Goal: Task Accomplishment & Management: Complete application form

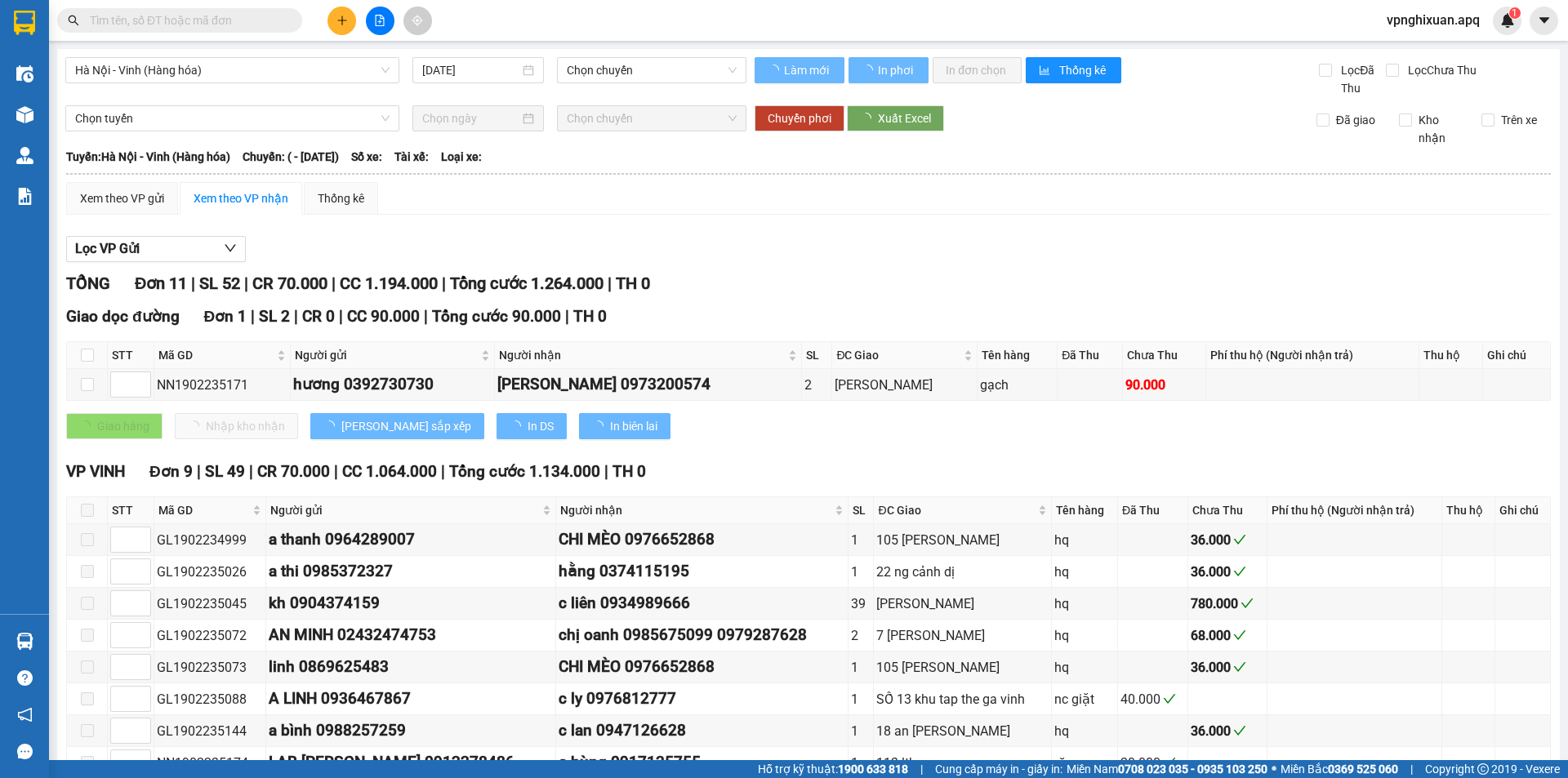
type input "19/02/2023"
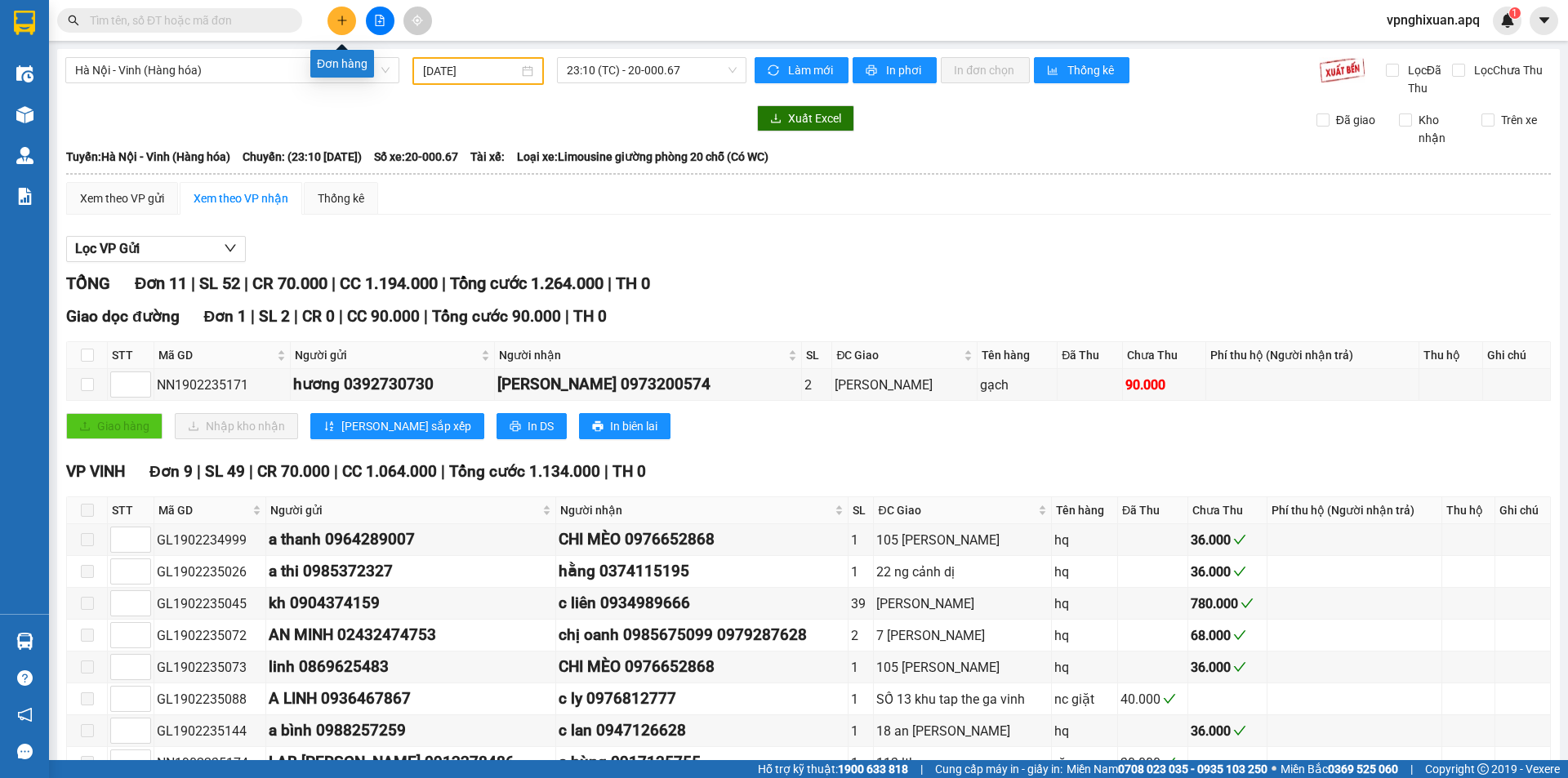
click at [340, 16] on icon "plus" at bounding box center [342, 21] width 12 height 12
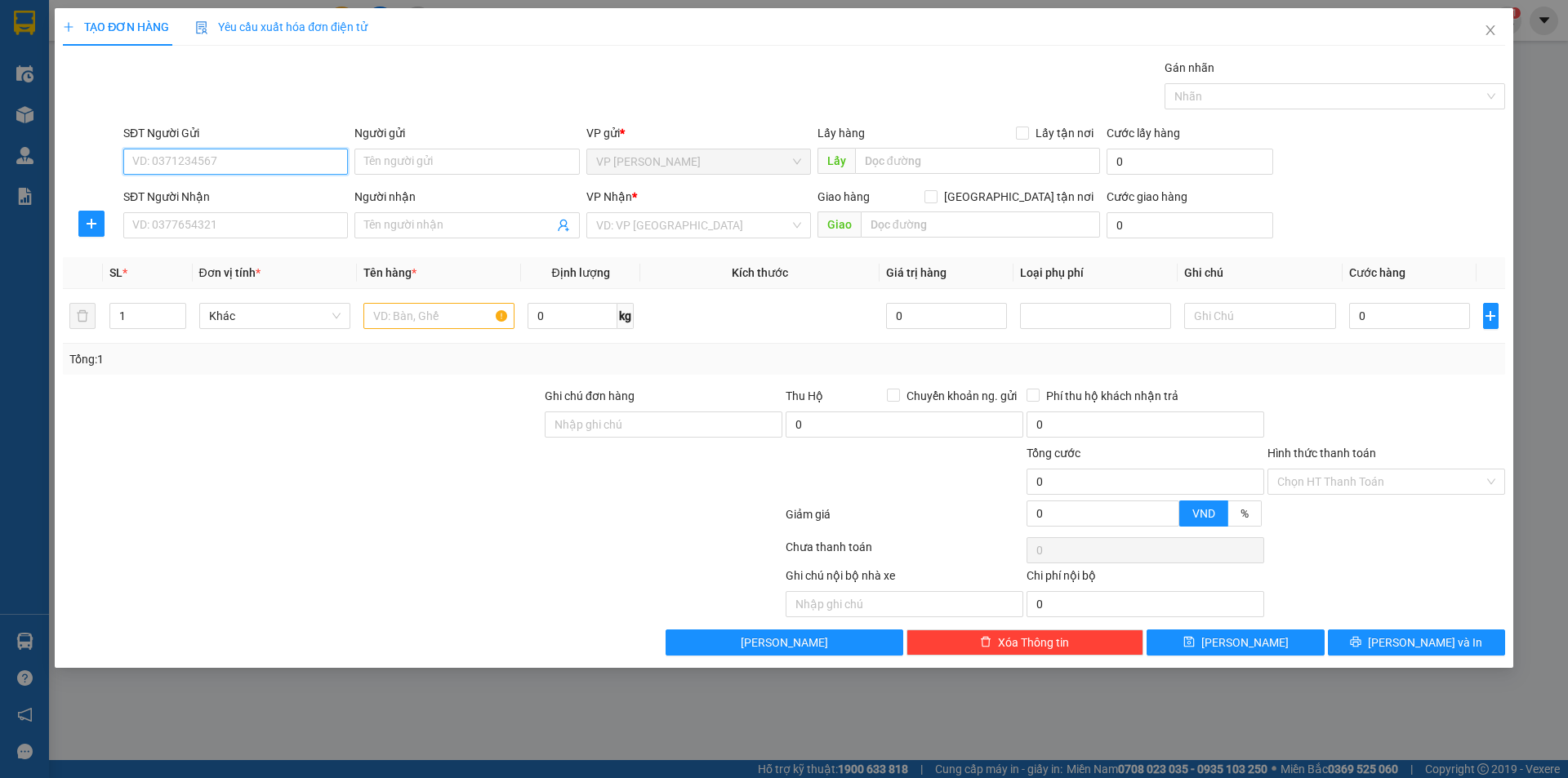
click at [238, 171] on input "SĐT Người Gửi" at bounding box center [236, 162] width 225 height 26
type input "0916517389"
click at [162, 229] on input "SĐT Người Nhận" at bounding box center [236, 226] width 225 height 26
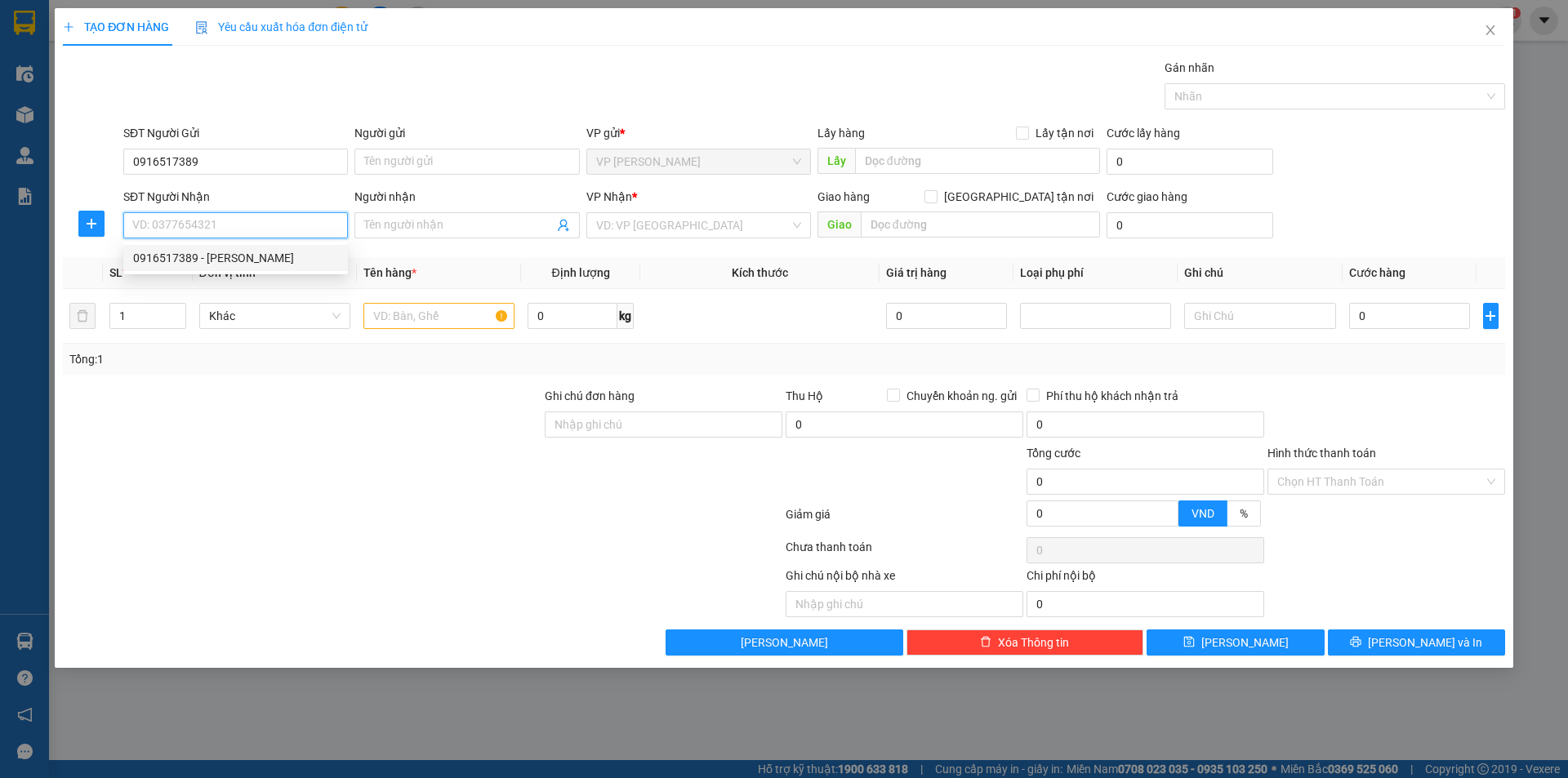
click at [255, 260] on div "0916517389 - anh bảo" at bounding box center [236, 258] width 205 height 18
type input "0916517389"
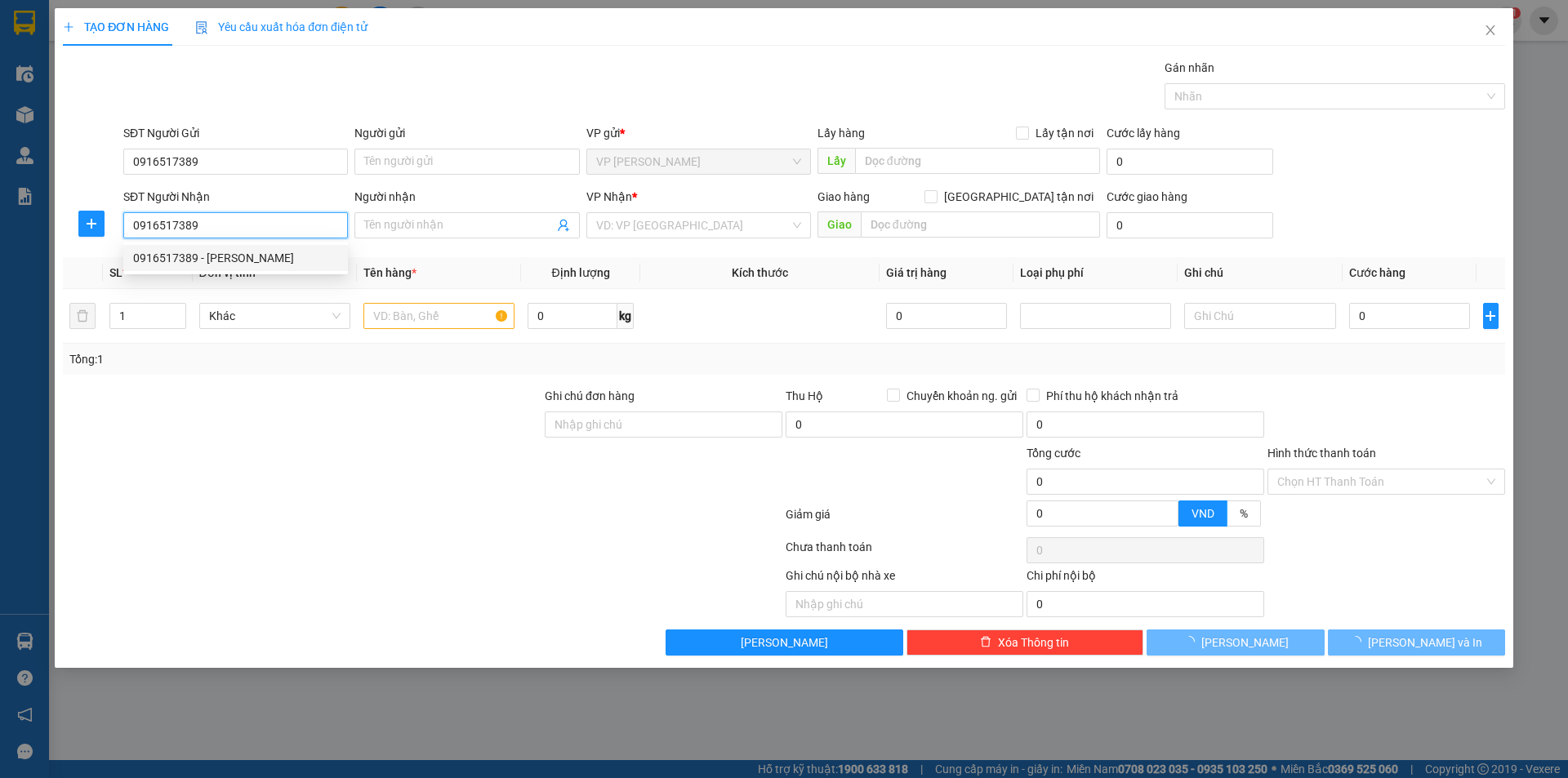
type input "anh bảo"
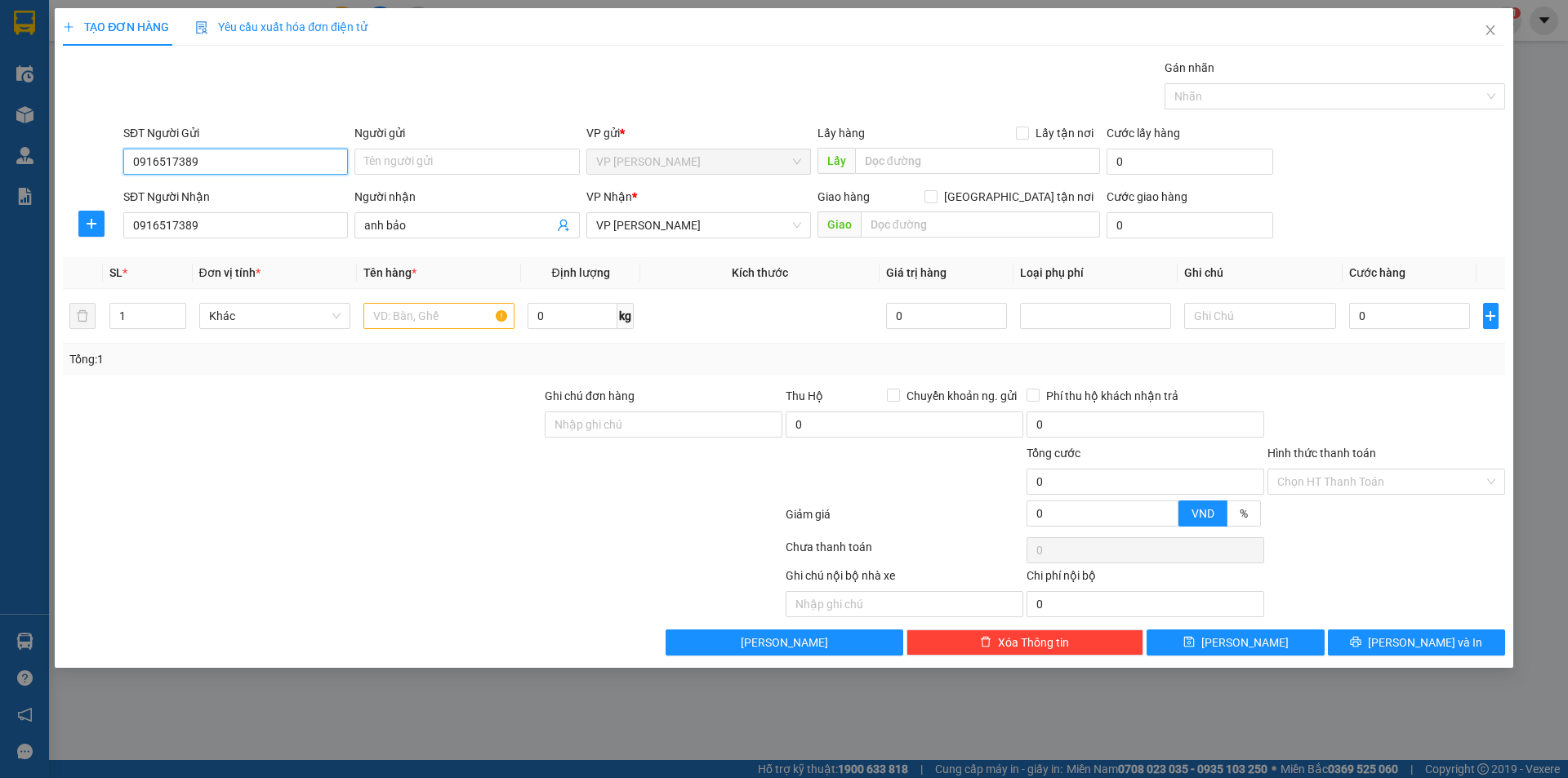
click at [215, 159] on input "0916517389" at bounding box center [236, 162] width 225 height 26
click at [290, 152] on input "0916517389" at bounding box center [236, 162] width 225 height 26
click at [265, 162] on input "0916517389" at bounding box center [236, 162] width 225 height 26
click at [236, 227] on input "0916517389" at bounding box center [236, 226] width 225 height 26
click at [216, 165] on input "0916517389" at bounding box center [236, 162] width 225 height 26
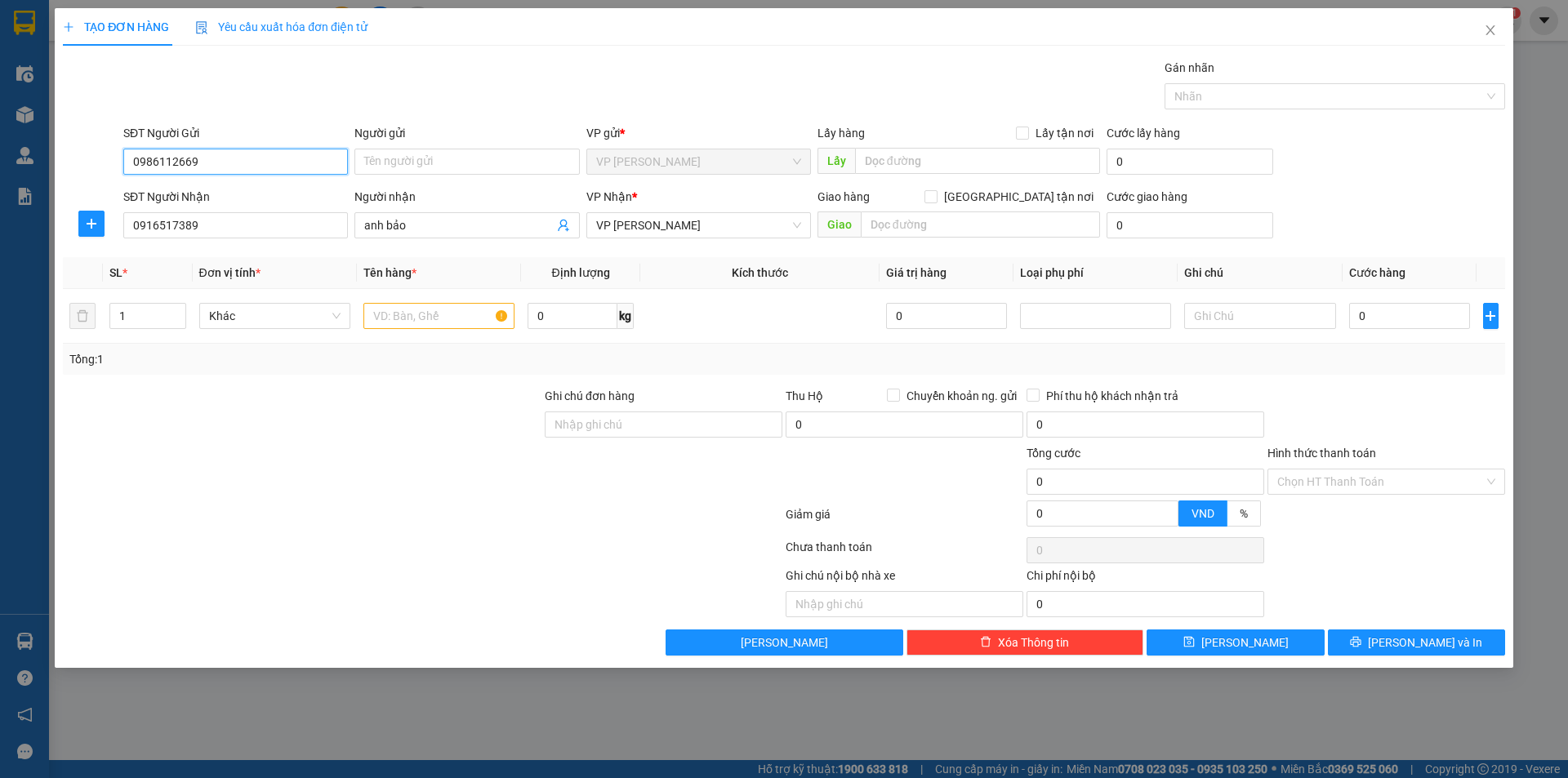
click at [171, 162] on input "0986112669" at bounding box center [236, 162] width 225 height 26
type input "0986772669"
click at [261, 186] on div "0986772669 - Anh Bảo" at bounding box center [236, 194] width 205 height 18
type input "[PERSON_NAME]"
type input "0986772669"
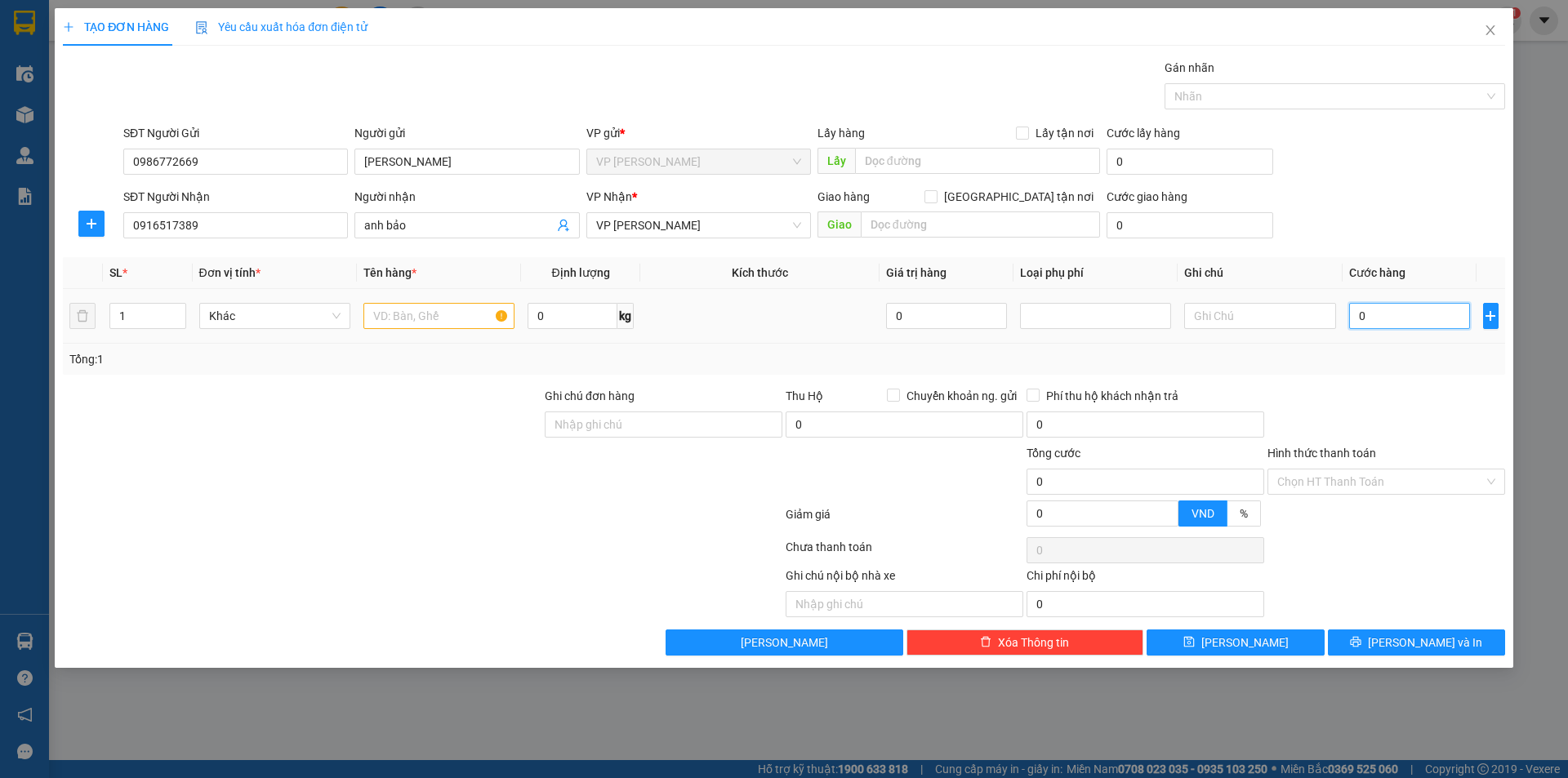
click at [1402, 311] on input "0" at bounding box center [1410, 316] width 122 height 26
type input "5"
type input "50"
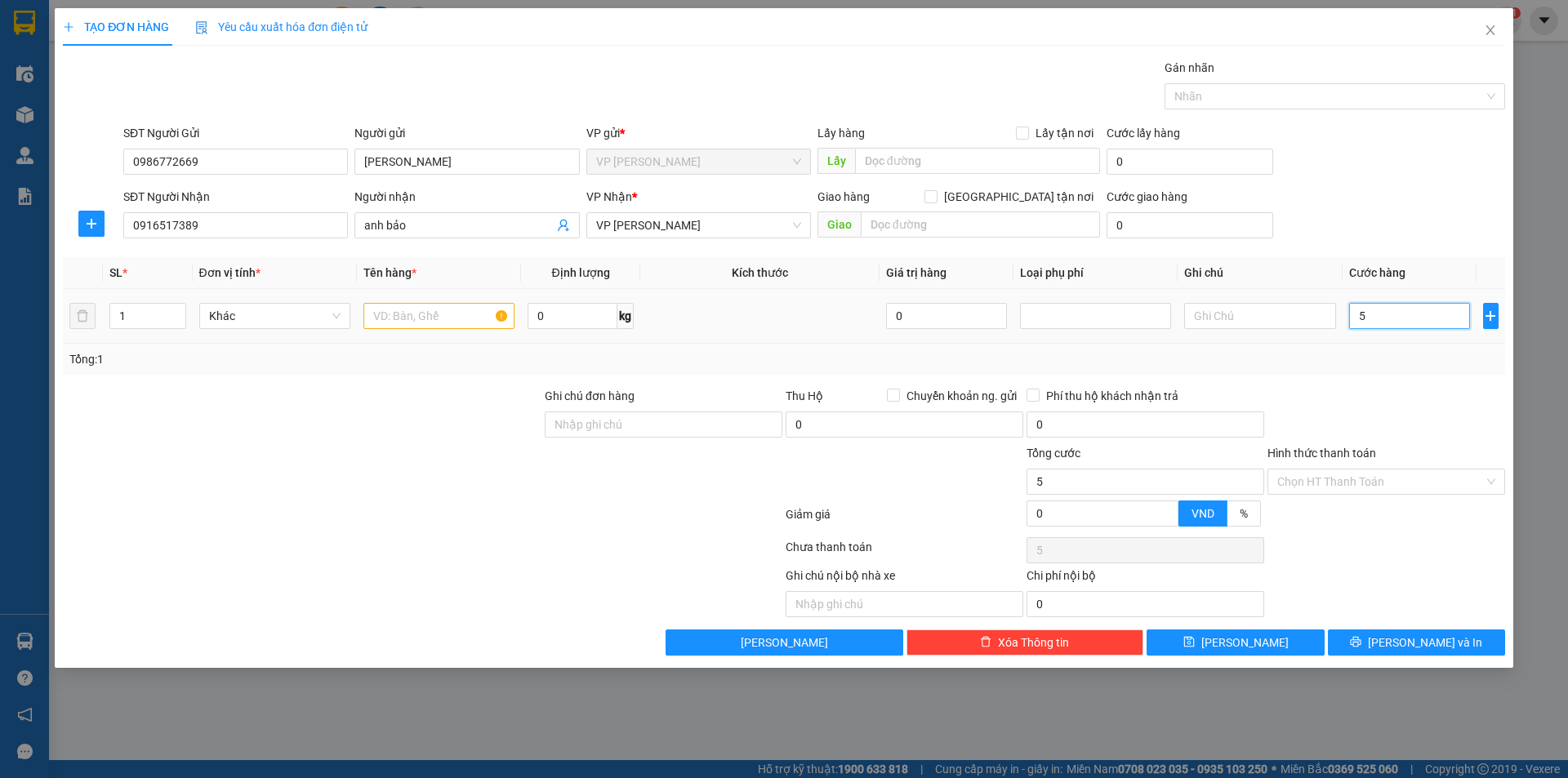
type input "50"
type input "500"
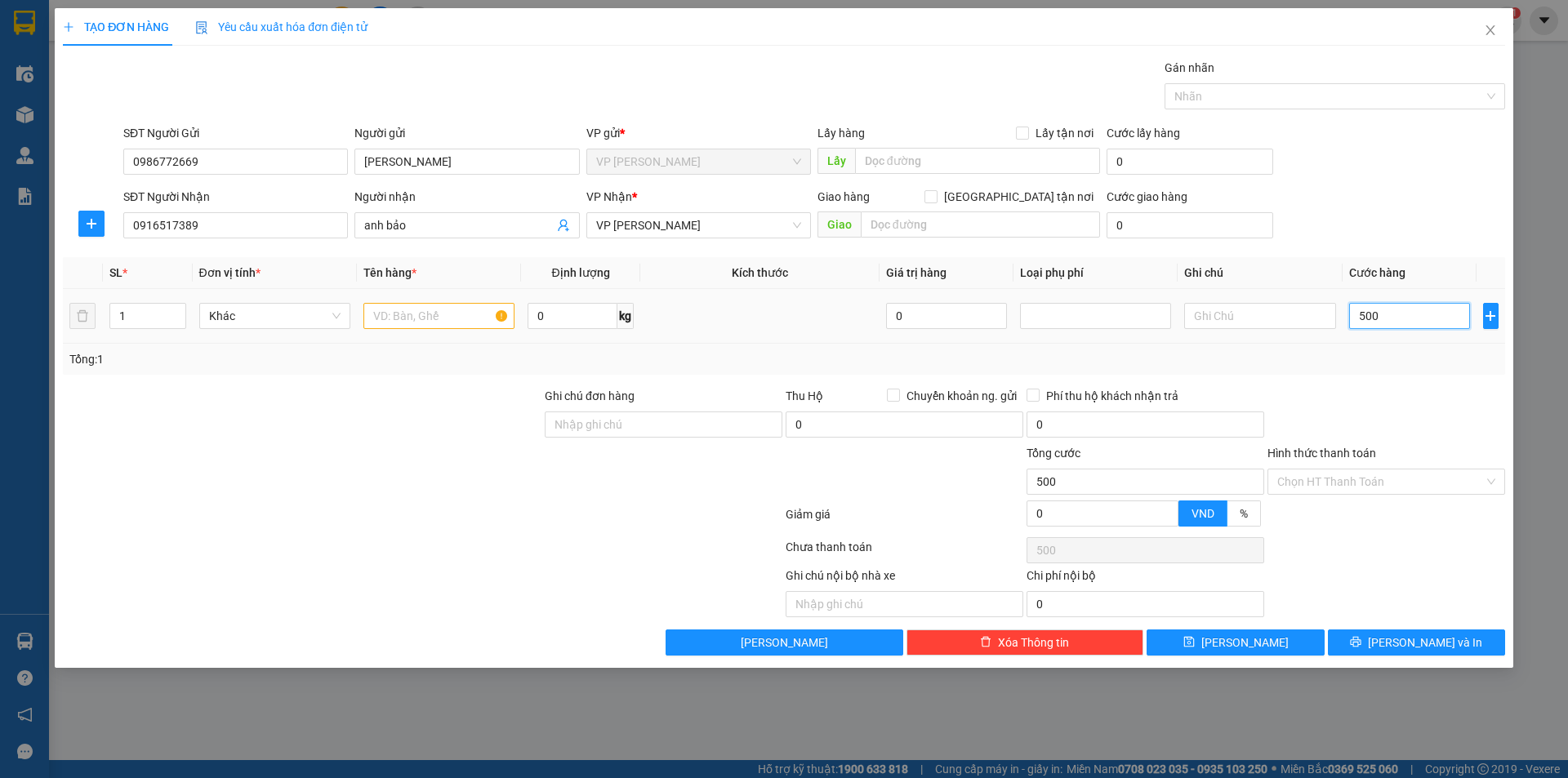
type input "5.000"
type input "50.000"
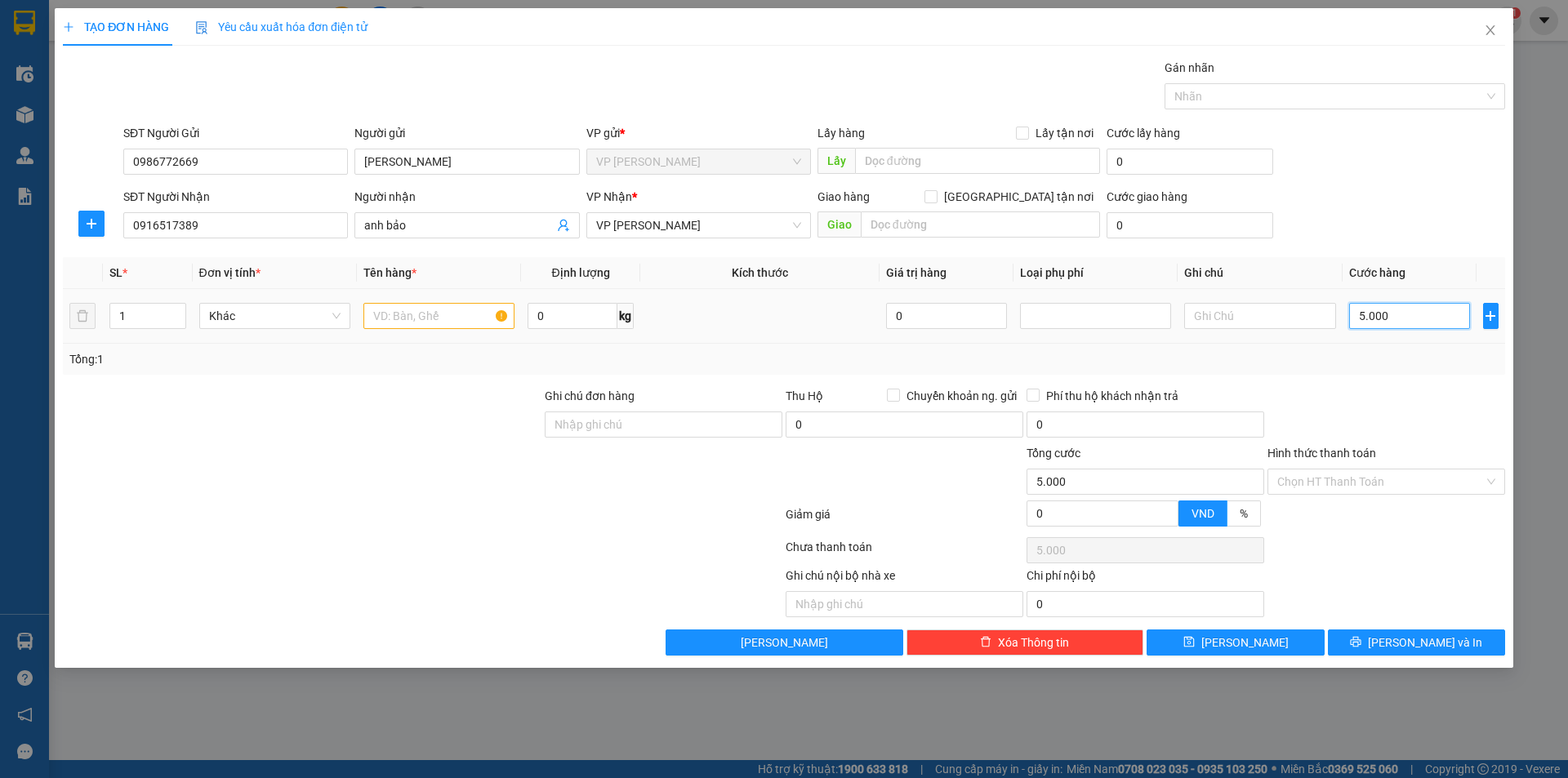
type input "50.000"
click at [449, 322] on input "text" at bounding box center [438, 316] width 151 height 26
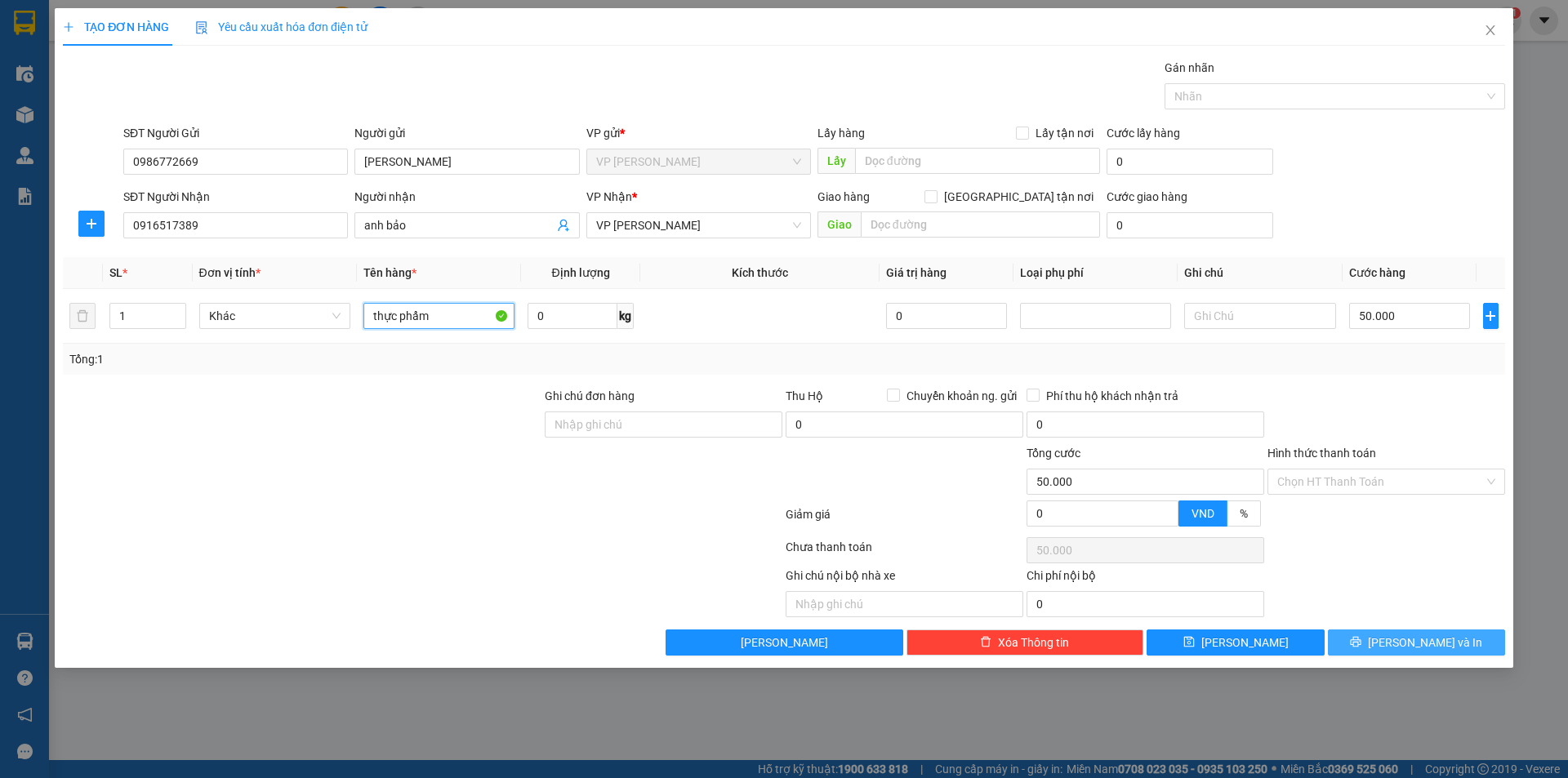
type input "thực phẩm"
click at [1428, 652] on button "Lưu và In" at bounding box center [1416, 643] width 177 height 26
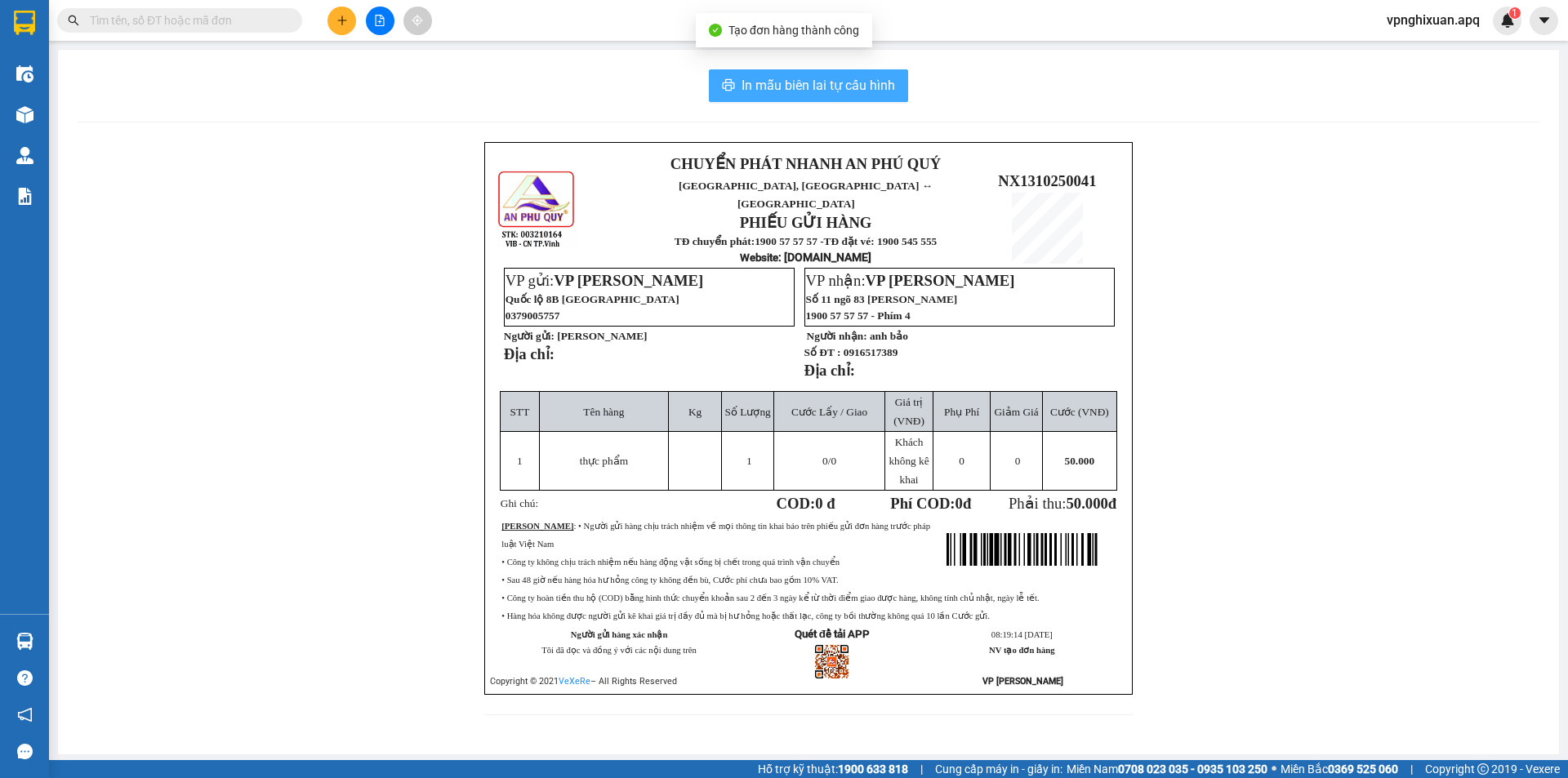
click at [800, 90] on span "In mẫu biên lai tự cấu hình" at bounding box center [818, 85] width 153 height 21
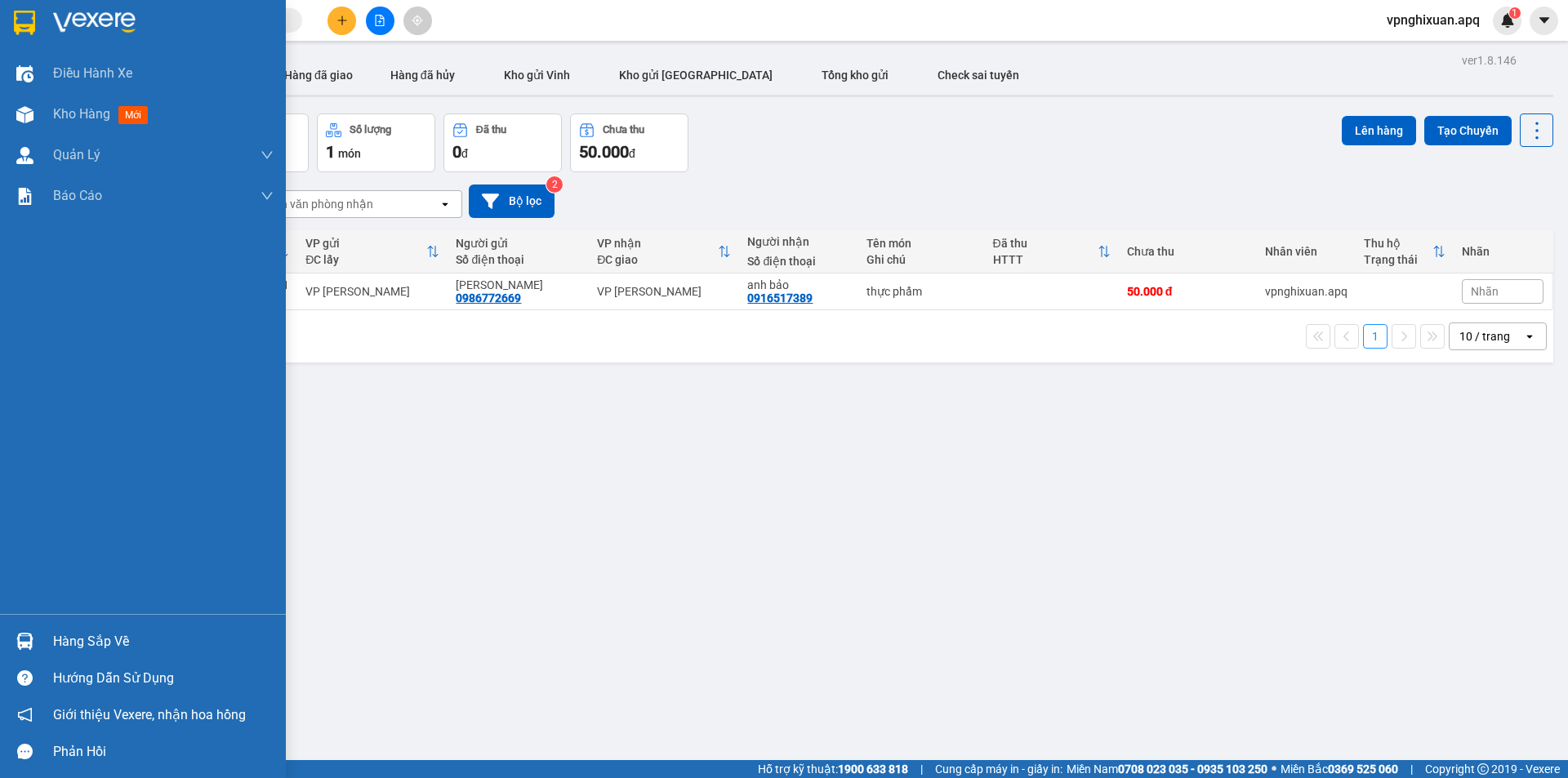
click at [75, 647] on div "Hàng sắp về" at bounding box center [163, 642] width 221 height 25
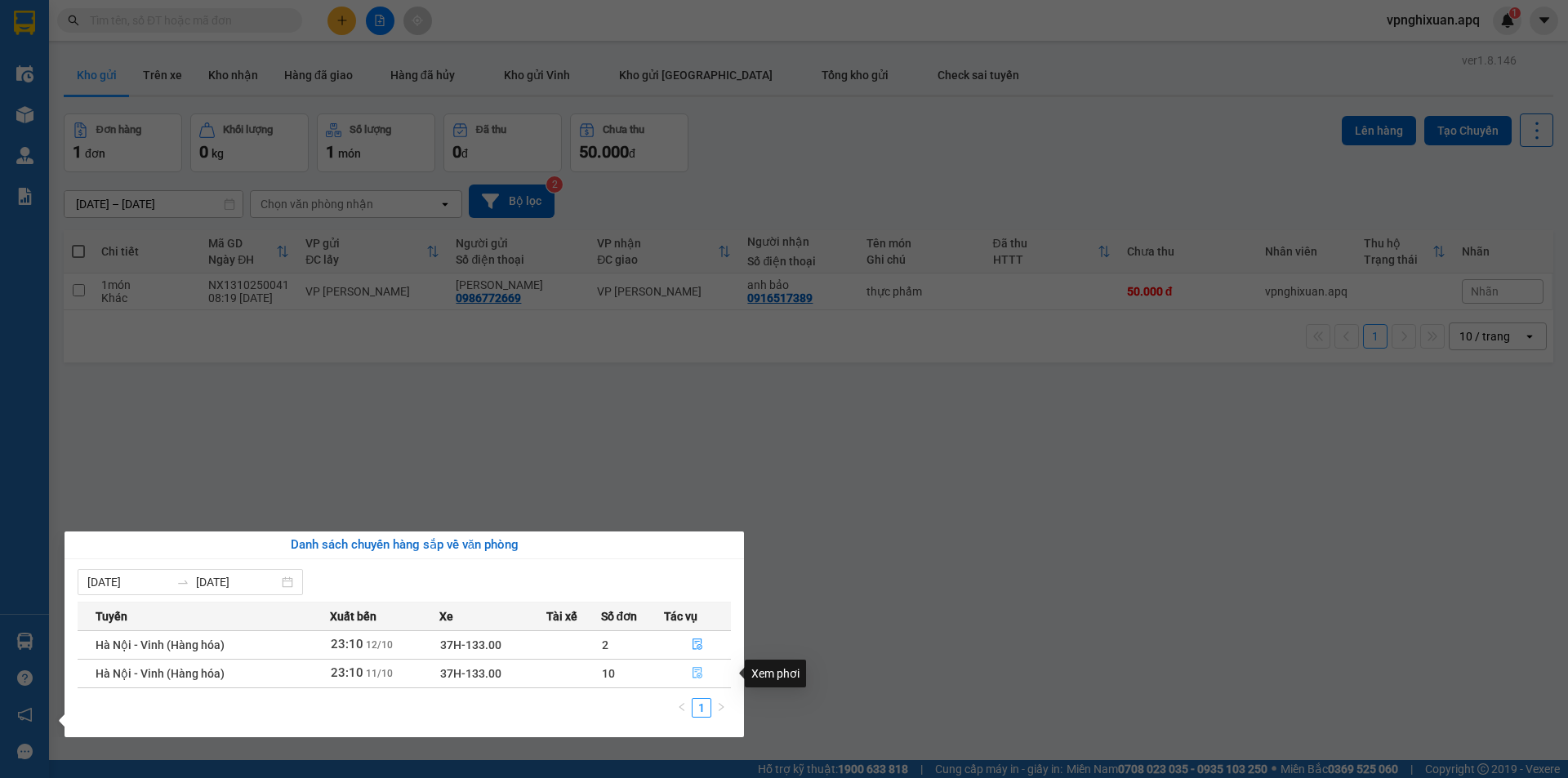
click at [697, 681] on span "file-done" at bounding box center [697, 674] width 12 height 13
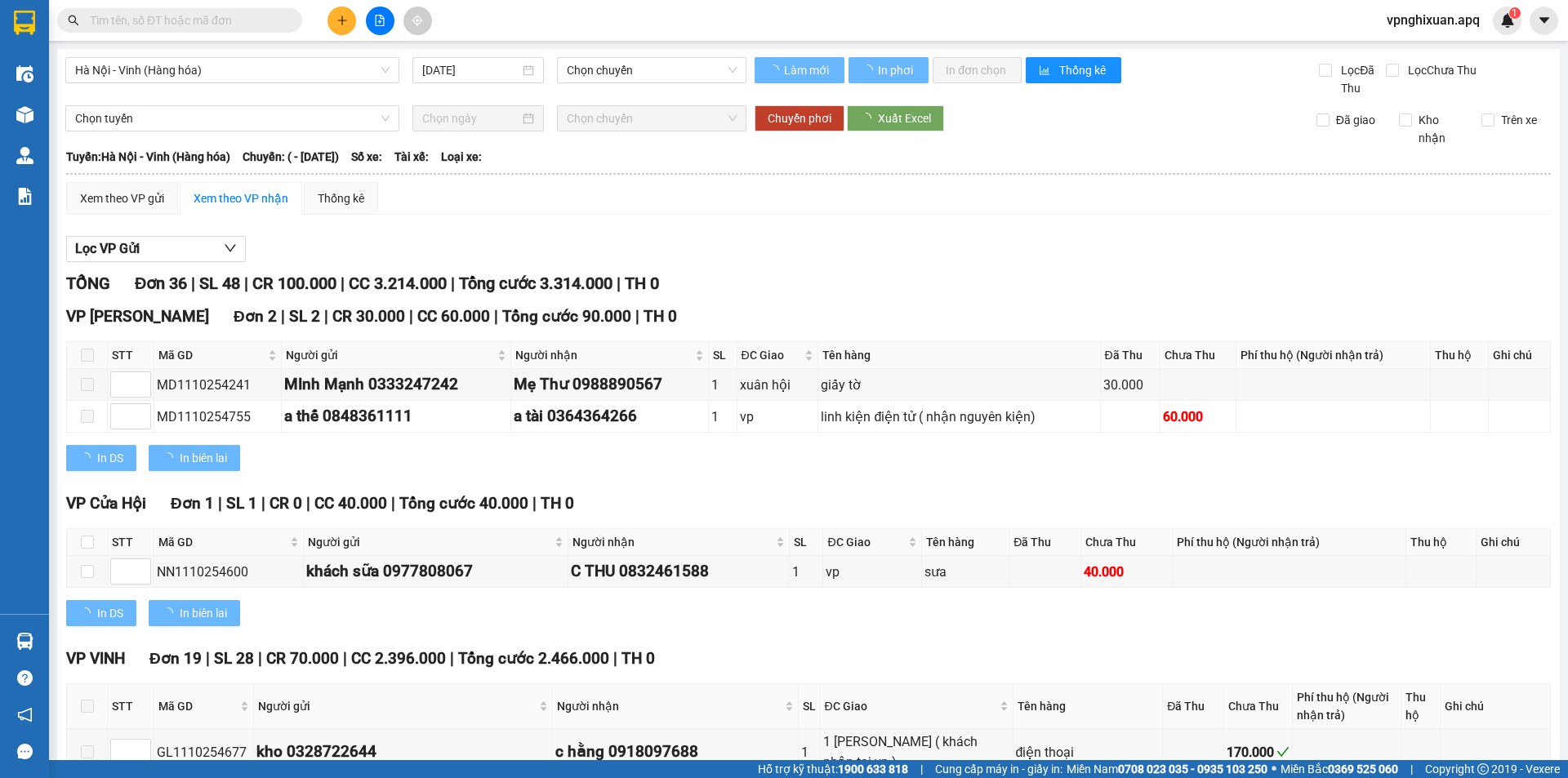
type input "[DATE]"
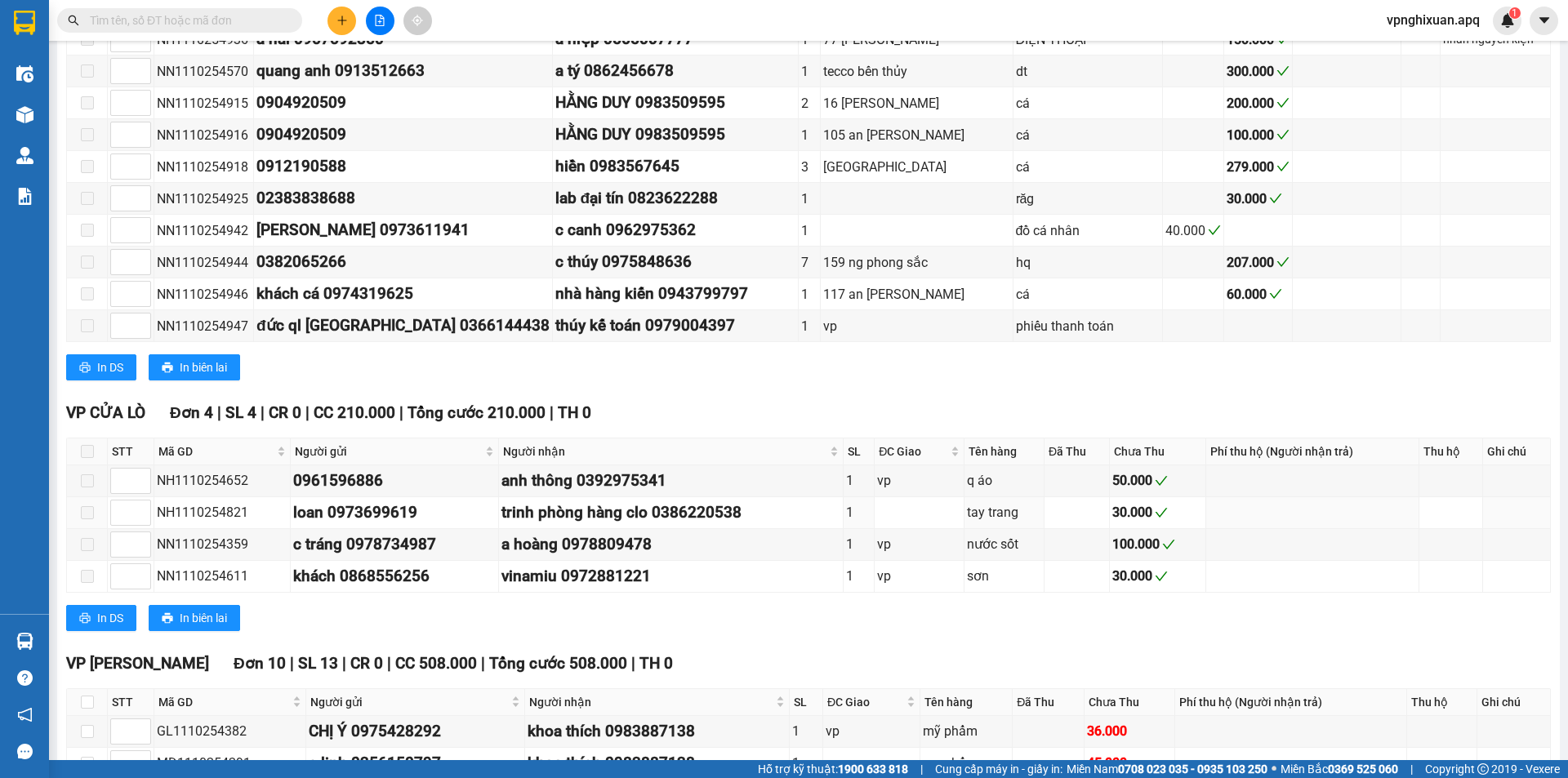
scroll to position [1389, 0]
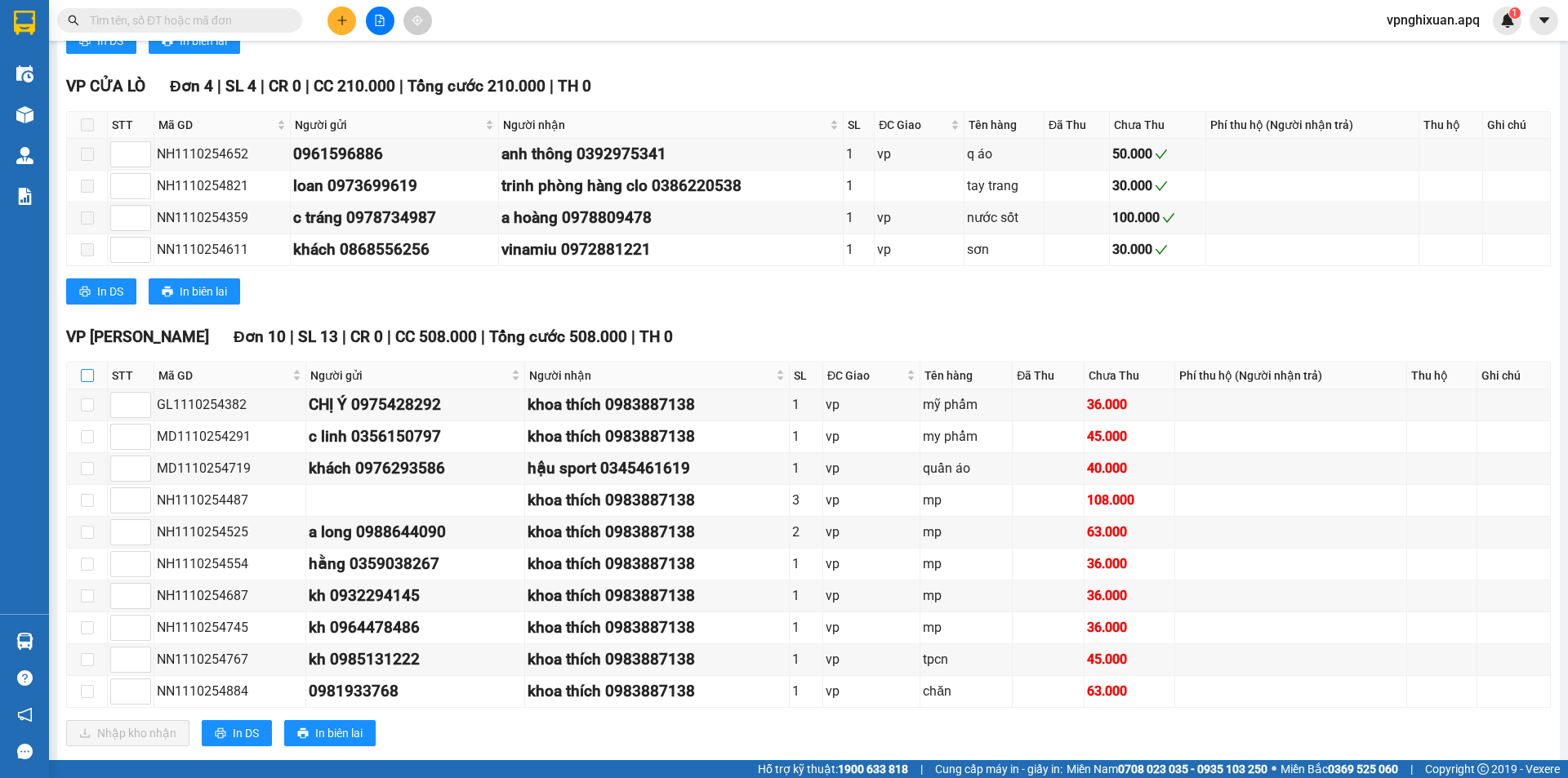
click at [81, 378] on input "checkbox" at bounding box center [87, 376] width 13 height 13
checkbox input "true"
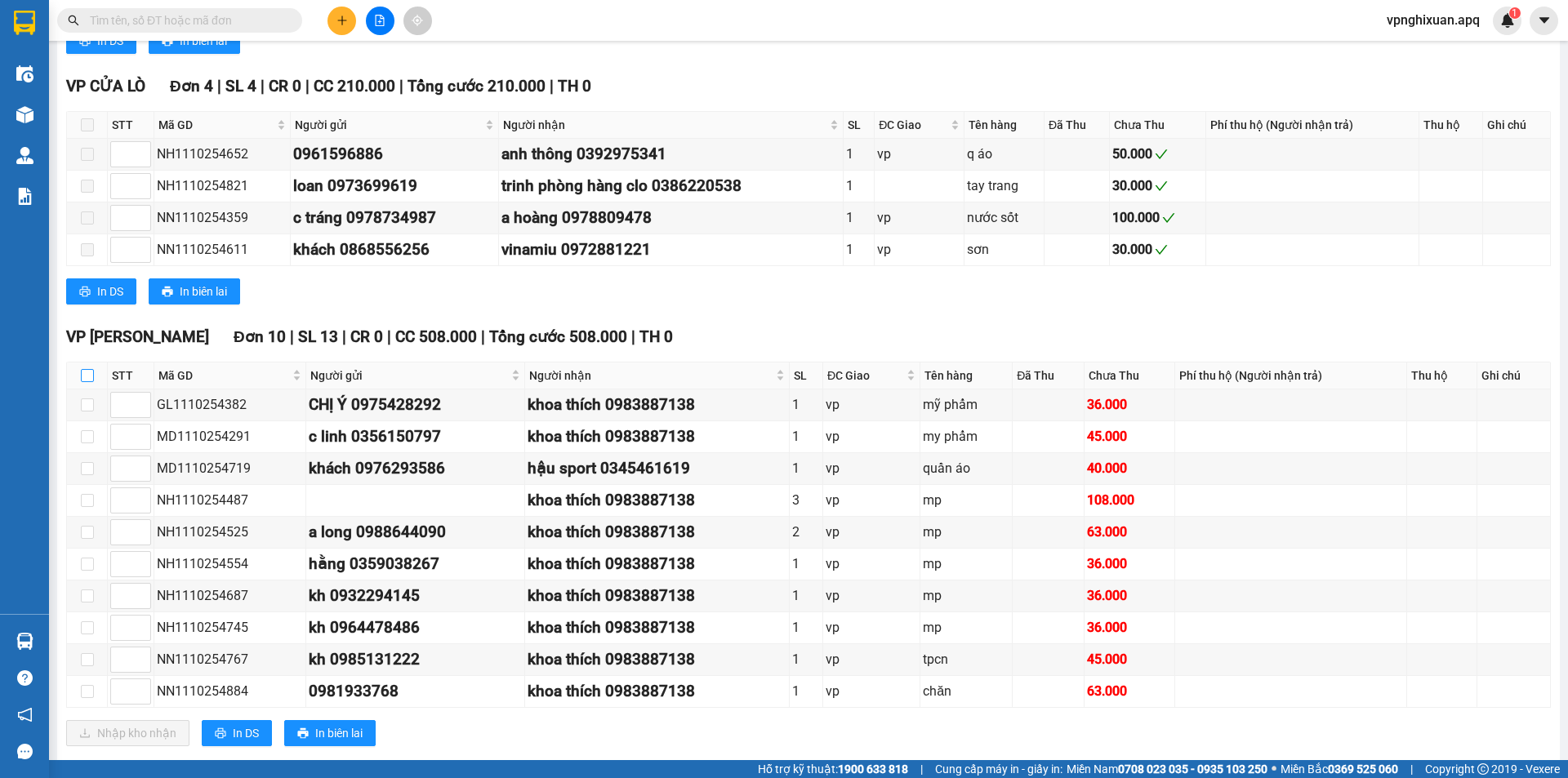
checkbox input "true"
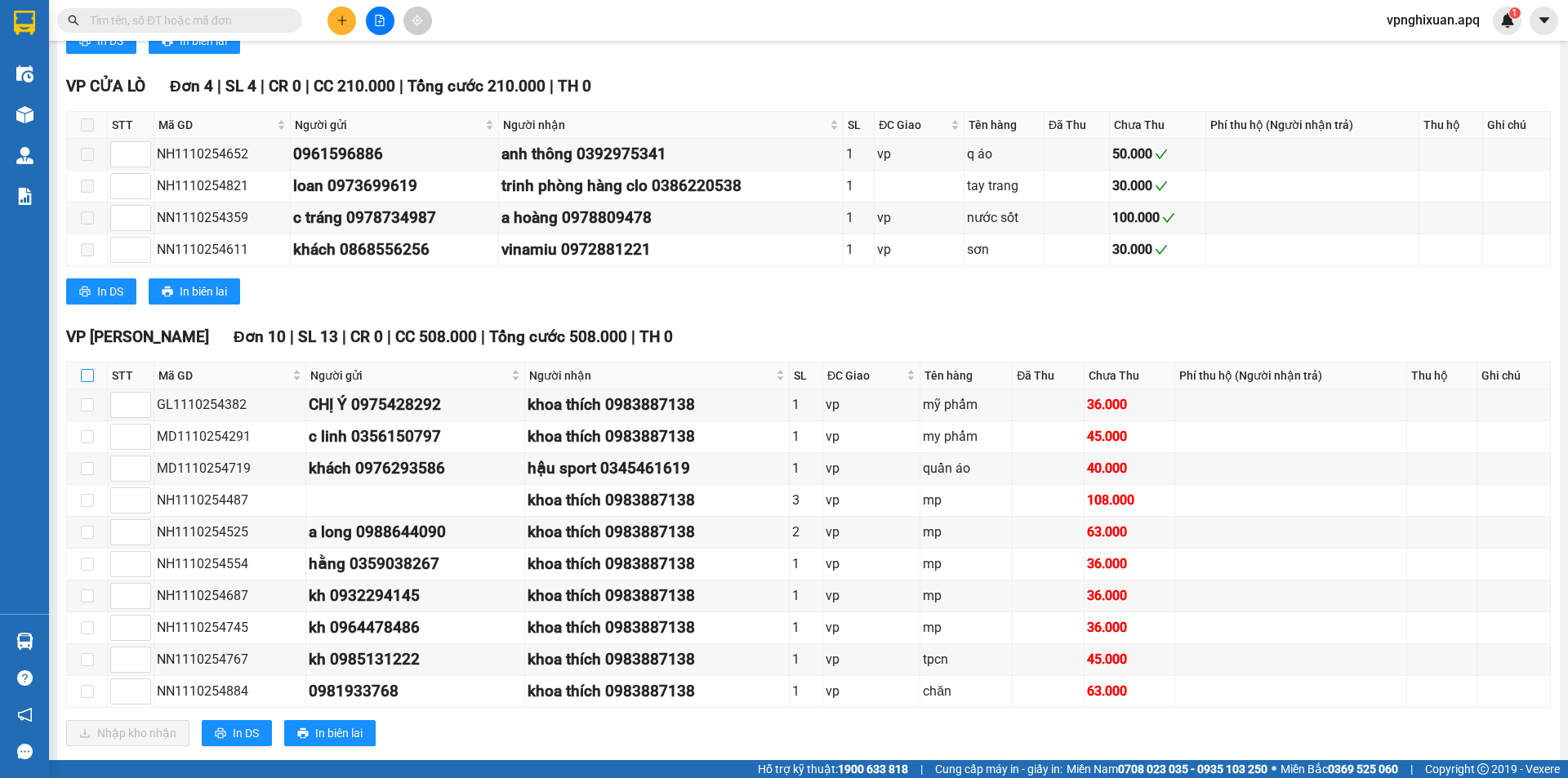
checkbox input "true"
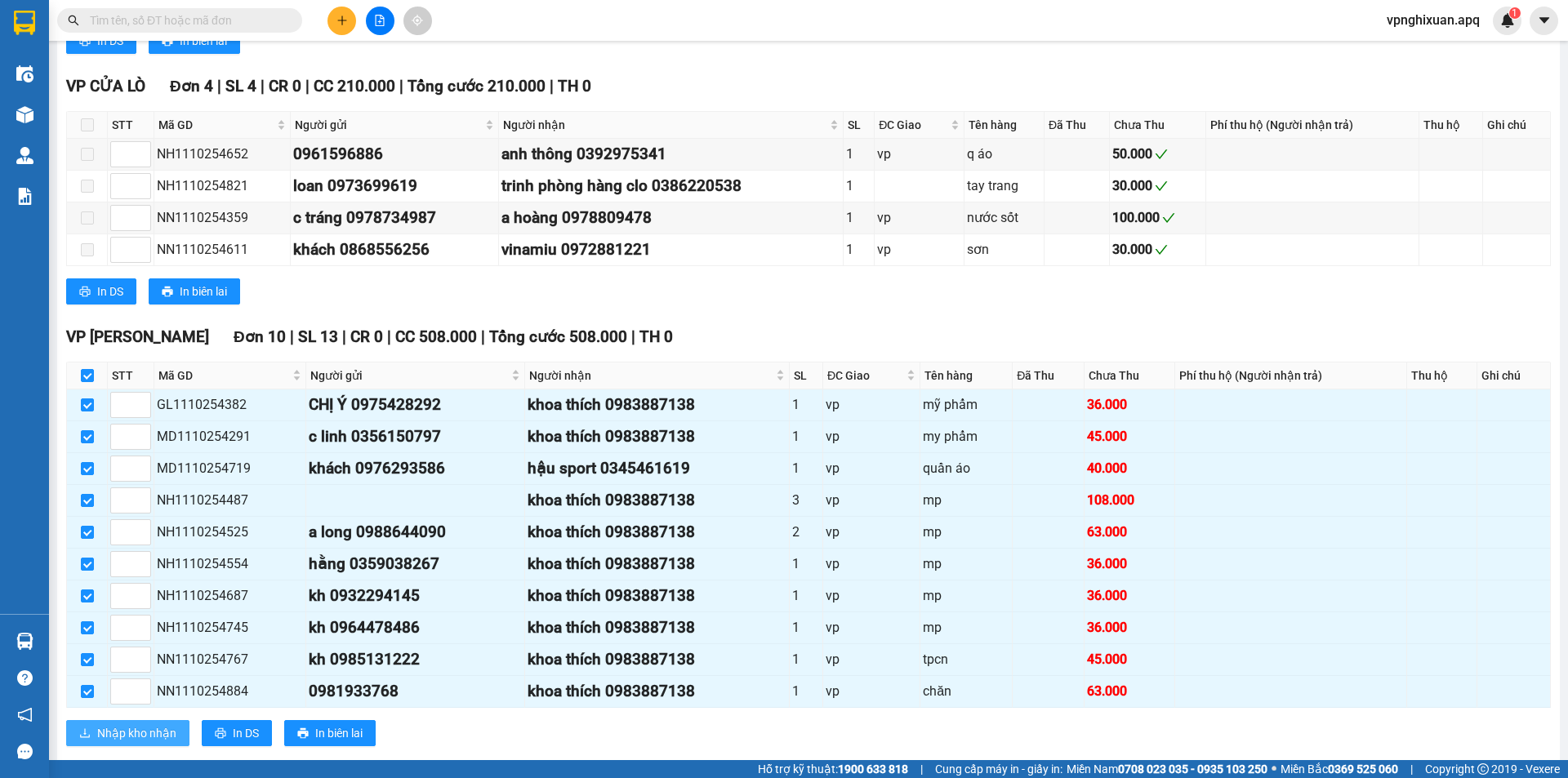
click at [114, 733] on span "Nhập kho nhận" at bounding box center [137, 733] width 79 height 18
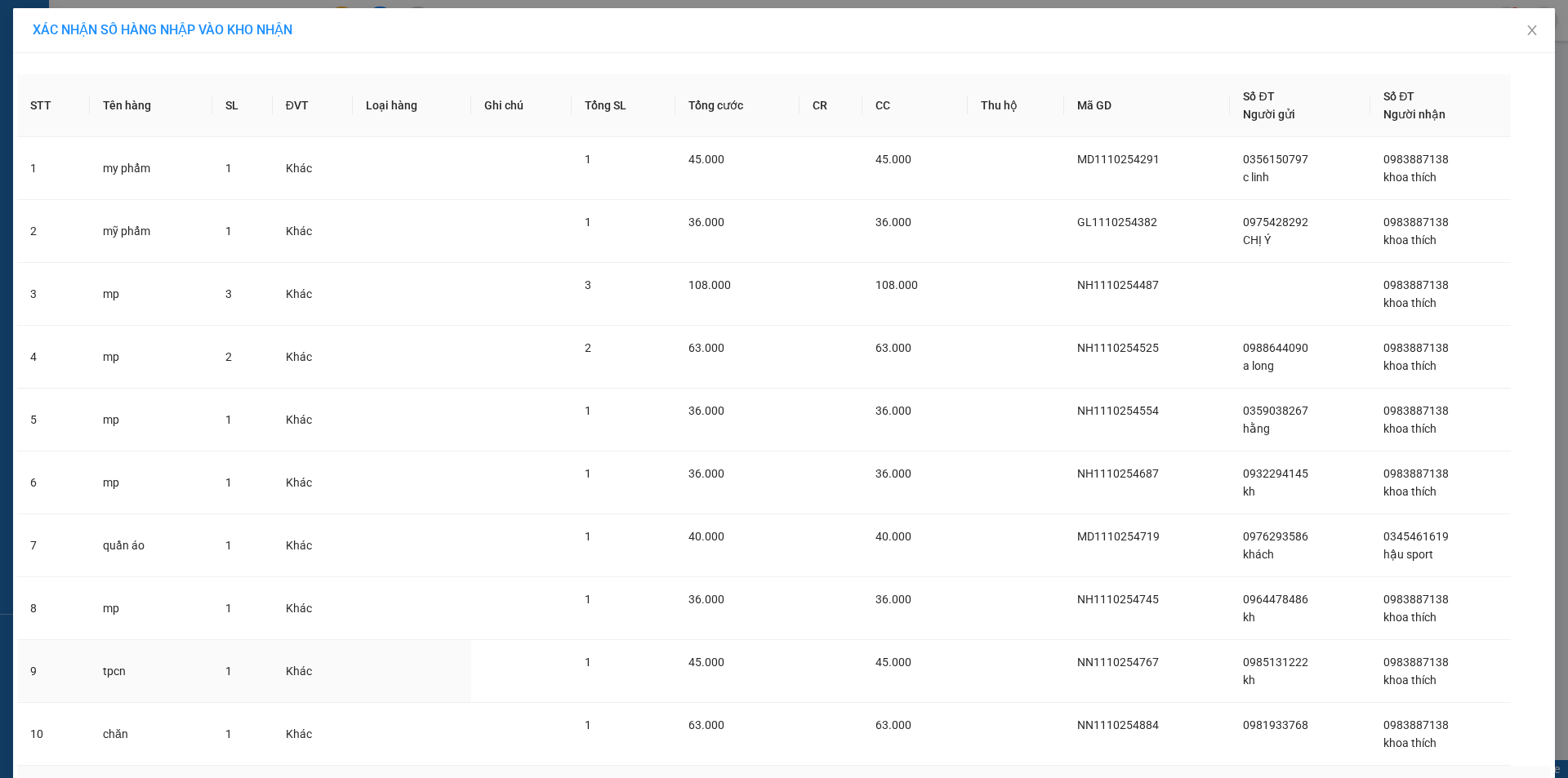
scroll to position [107, 0]
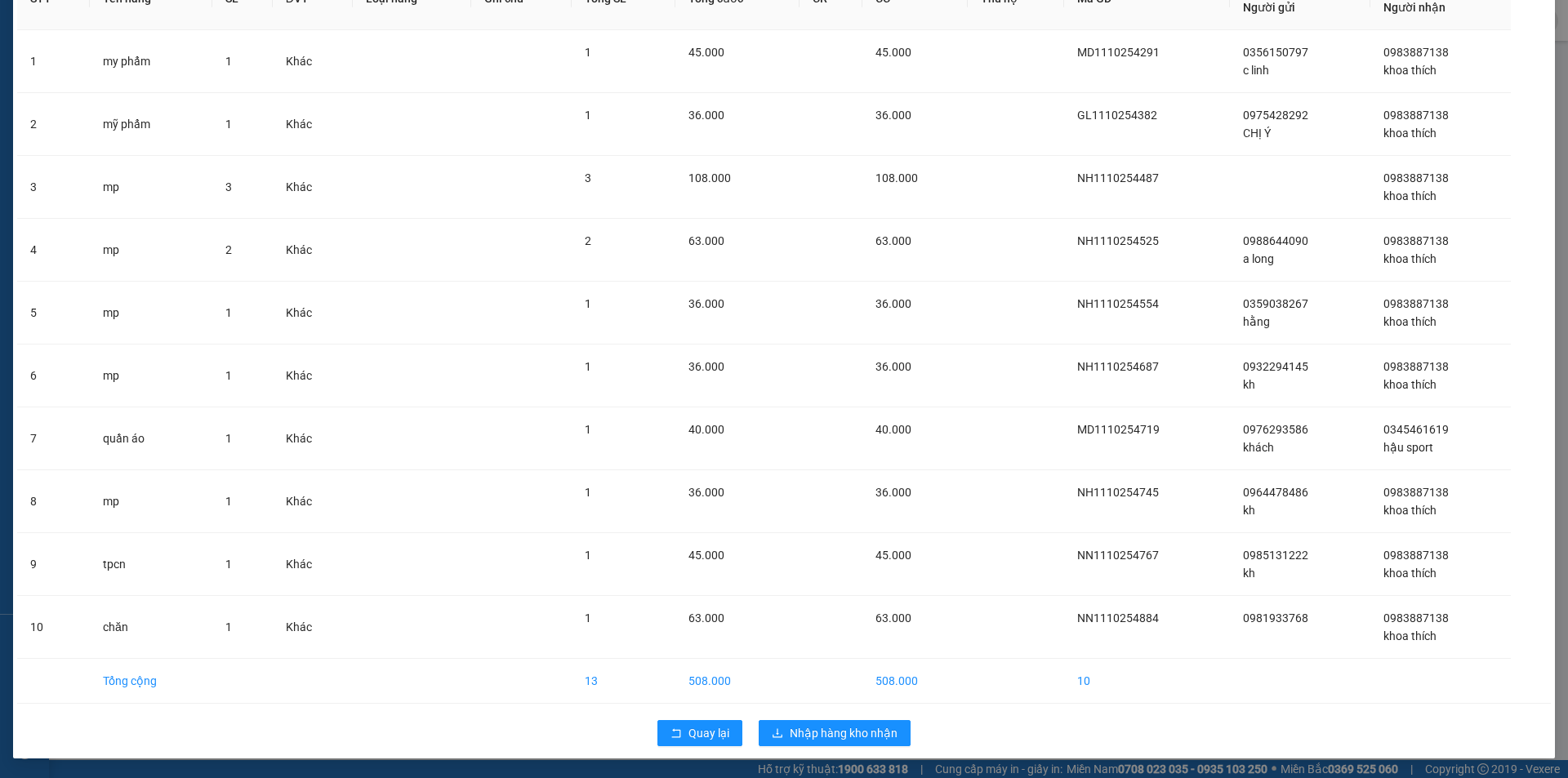
click at [798, 750] on div "Quay lại Nhập hàng kho nhận" at bounding box center [784, 733] width 1533 height 43
click at [804, 734] on span "Nhập hàng kho nhận" at bounding box center [843, 733] width 108 height 18
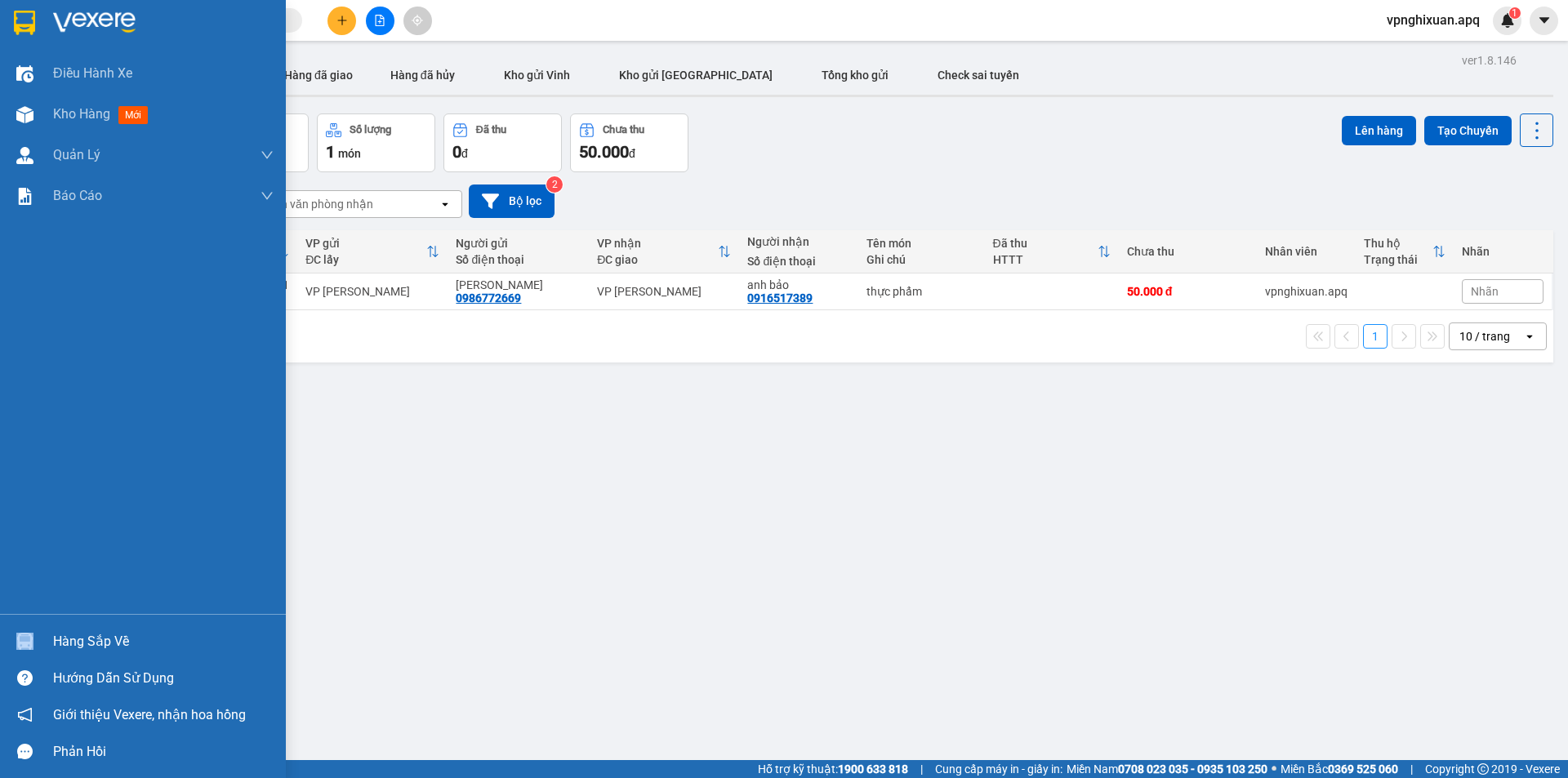
click at [58, 644] on div "Hàng sắp về" at bounding box center [143, 641] width 286 height 37
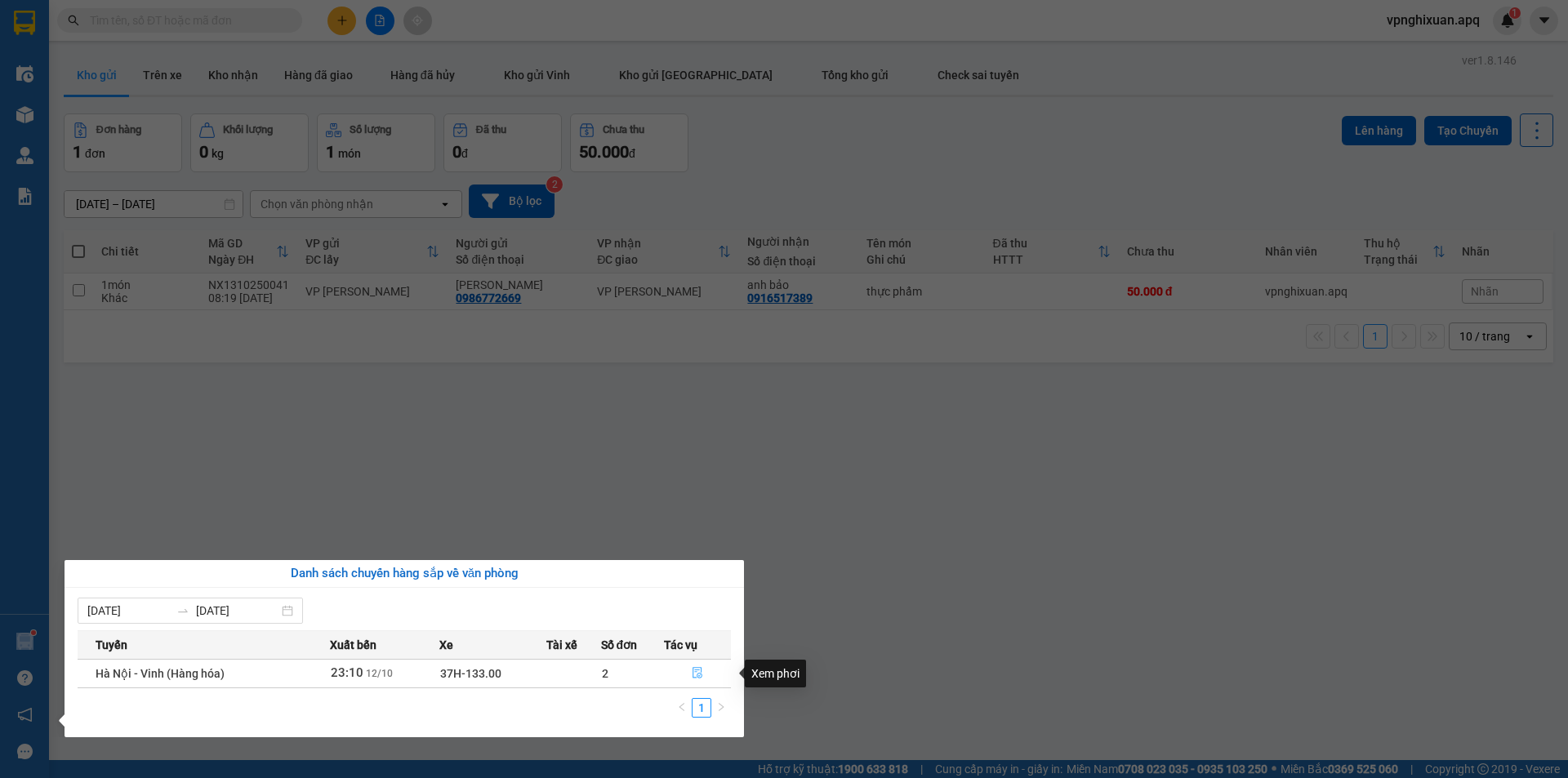
click at [696, 675] on icon "file-done" at bounding box center [697, 673] width 12 height 12
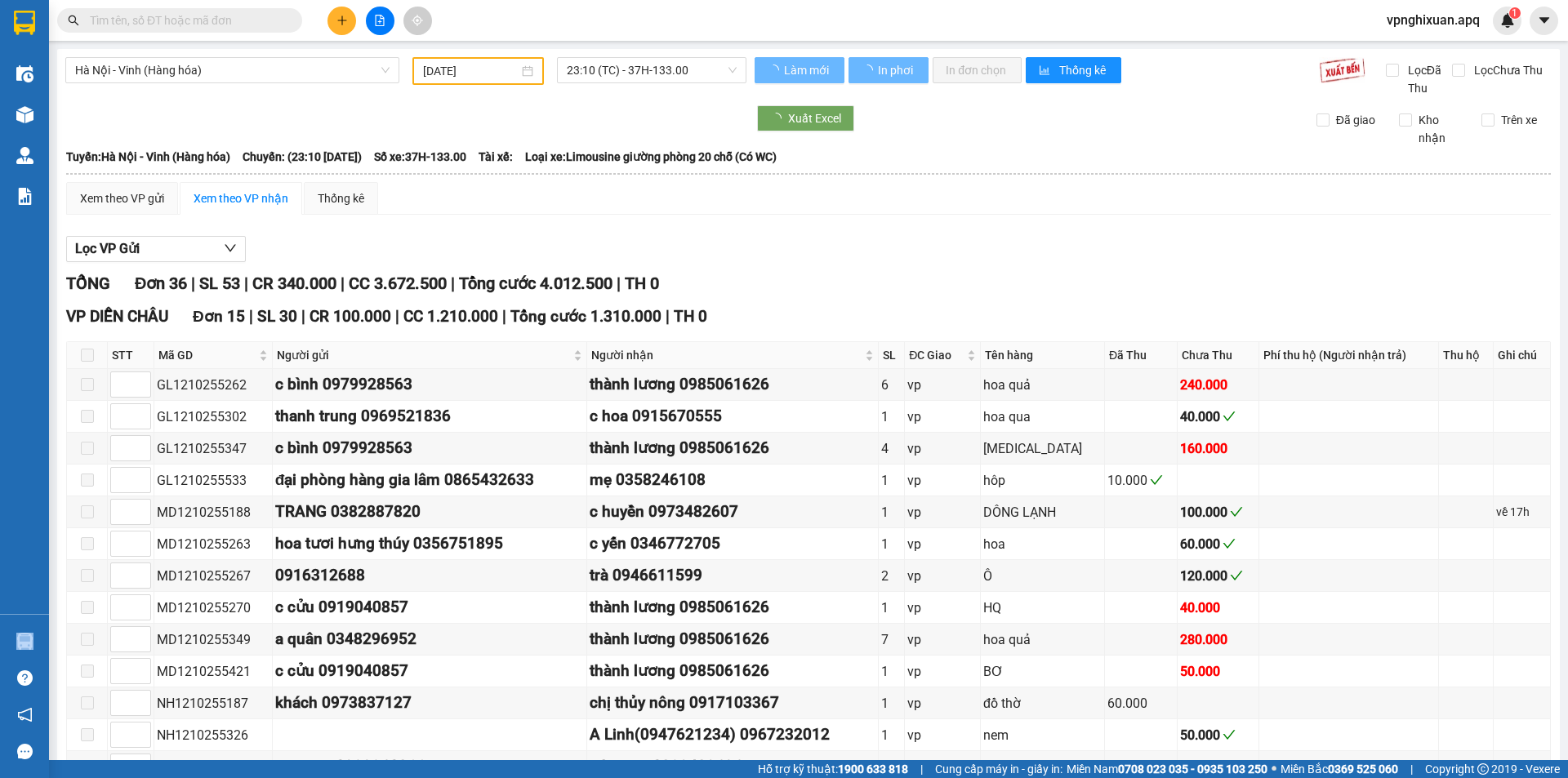
type input "[DATE]"
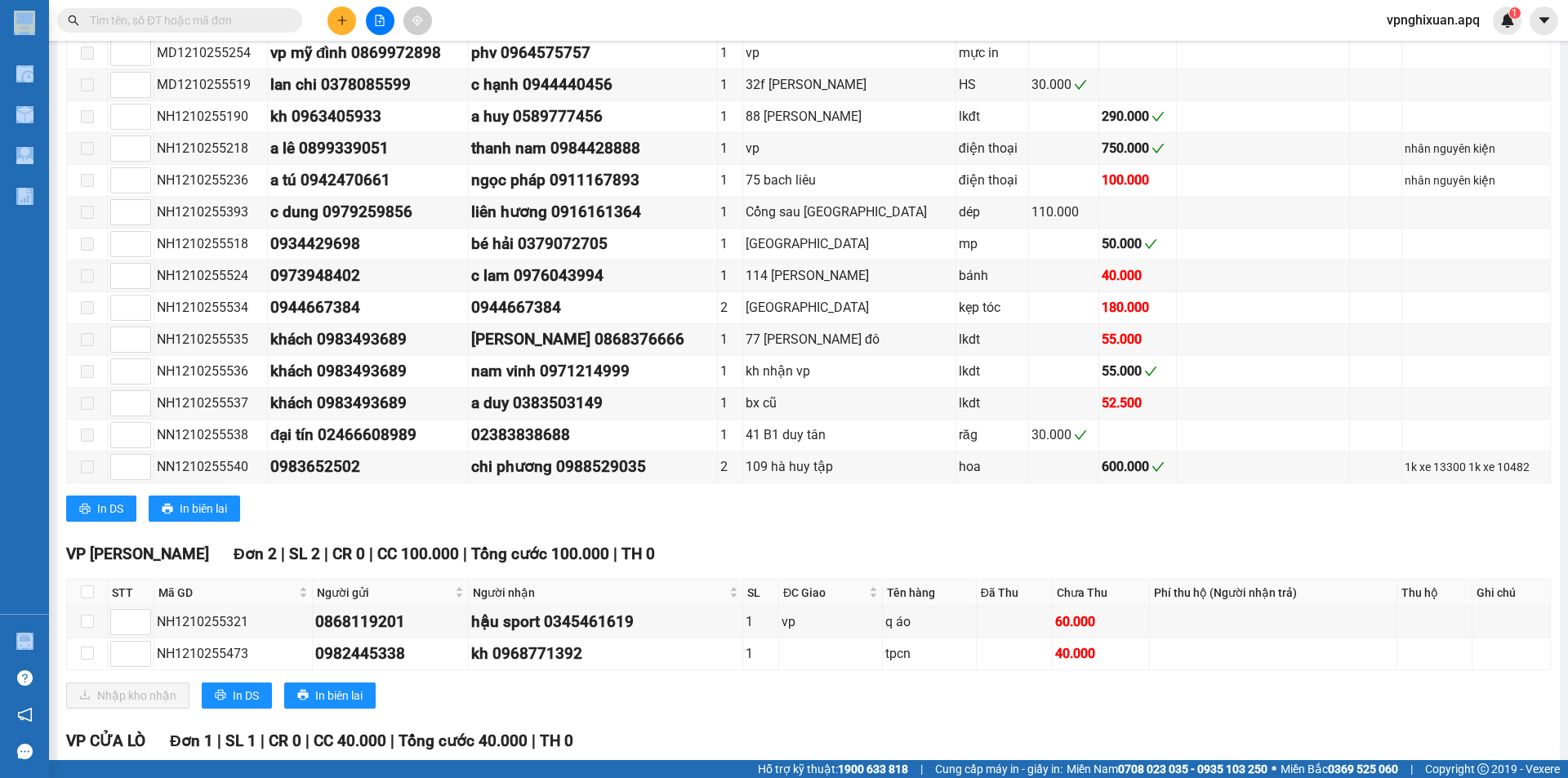
scroll to position [1455, 0]
